Goal: Information Seeking & Learning: Learn about a topic

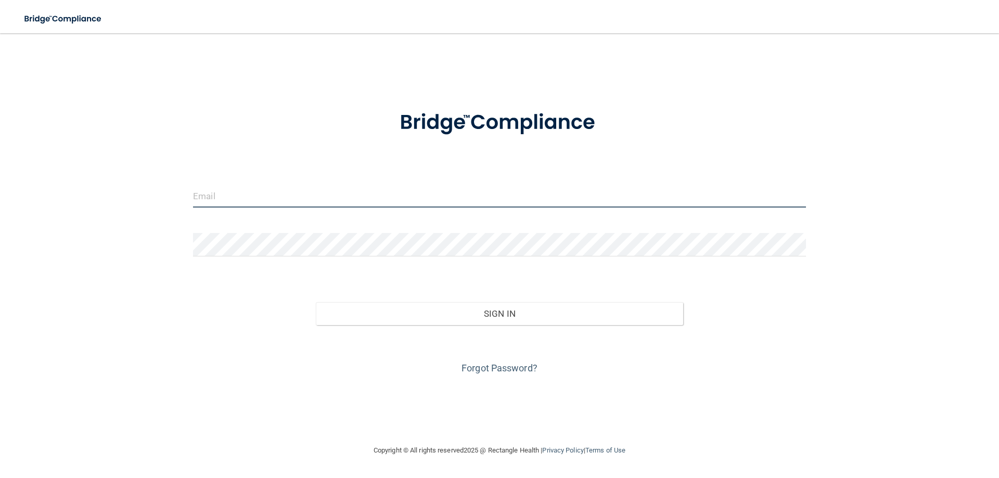
click at [226, 194] on input "email" at bounding box center [499, 195] width 613 height 23
type input "[EMAIL_ADDRESS][DOMAIN_NAME]"
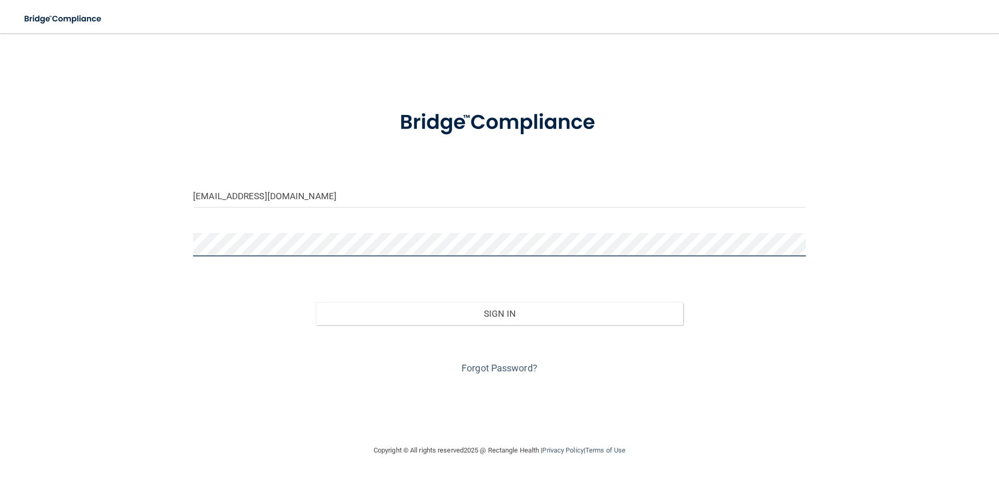
click at [316, 302] on button "Sign In" at bounding box center [500, 313] width 368 height 23
click at [125, 244] on div "[EMAIL_ADDRESS][DOMAIN_NAME] Invalid email/password. You don't have permission …" at bounding box center [499, 239] width 957 height 390
click at [316, 302] on button "Sign In" at bounding box center [500, 313] width 368 height 23
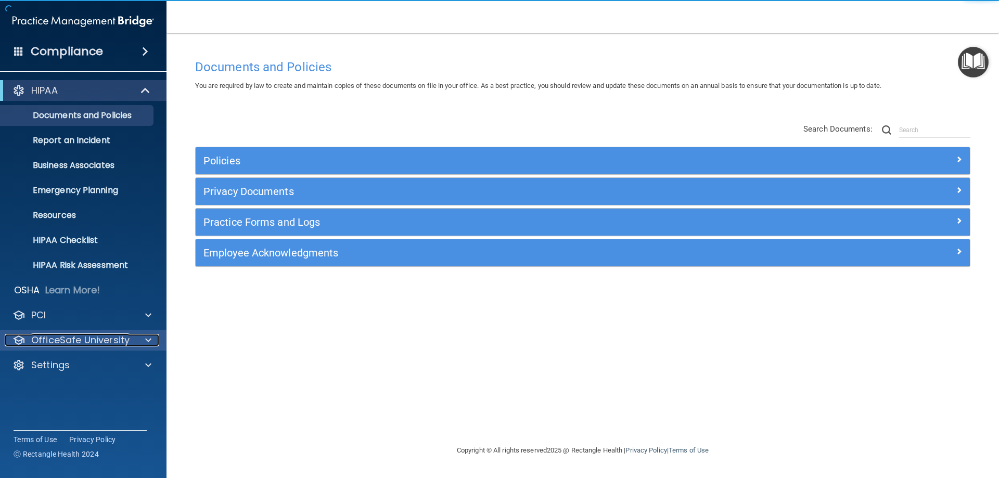
click at [143, 340] on div at bounding box center [147, 340] width 26 height 12
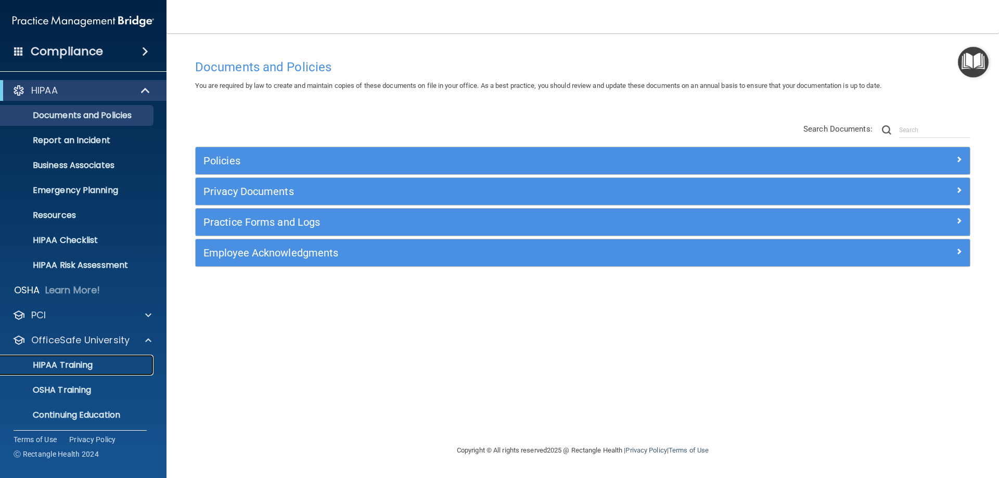
click at [69, 367] on p "HIPAA Training" at bounding box center [50, 365] width 86 height 10
